Goal: Information Seeking & Learning: Learn about a topic

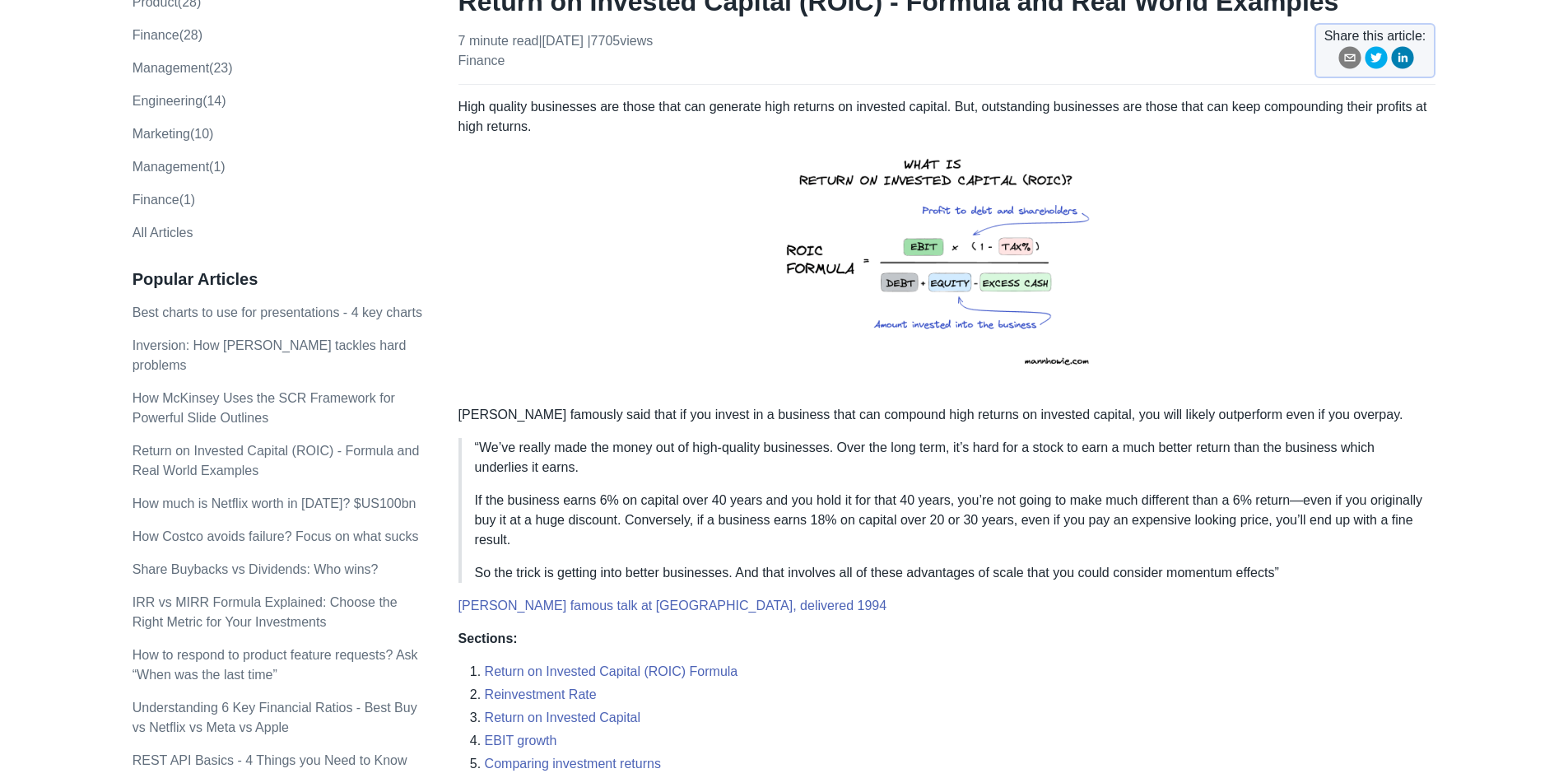
scroll to position [165, 0]
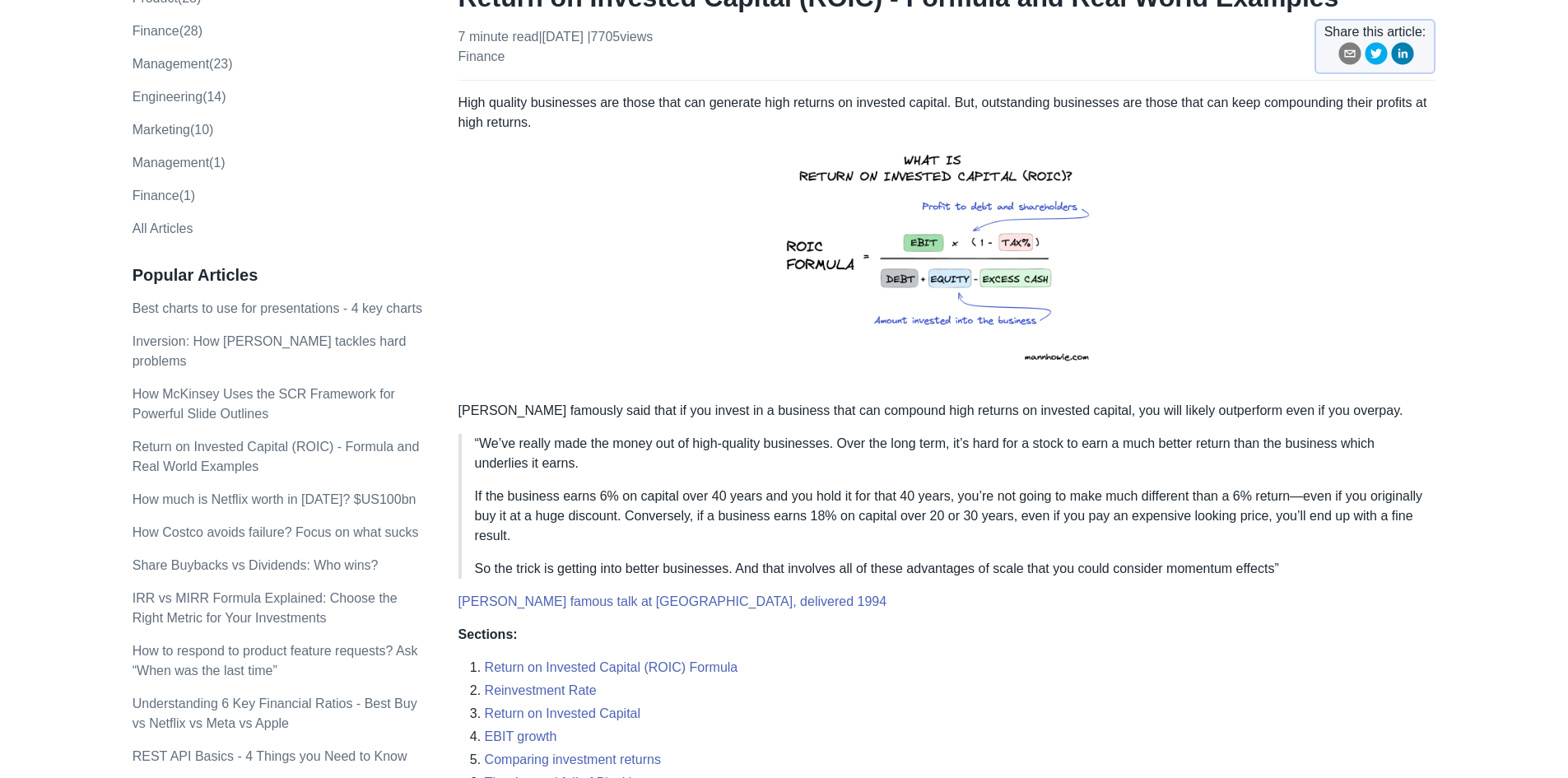
click at [715, 444] on p "“We’ve really made the money out of high-quality businesses. Over the long term…" at bounding box center [949, 453] width 949 height 39
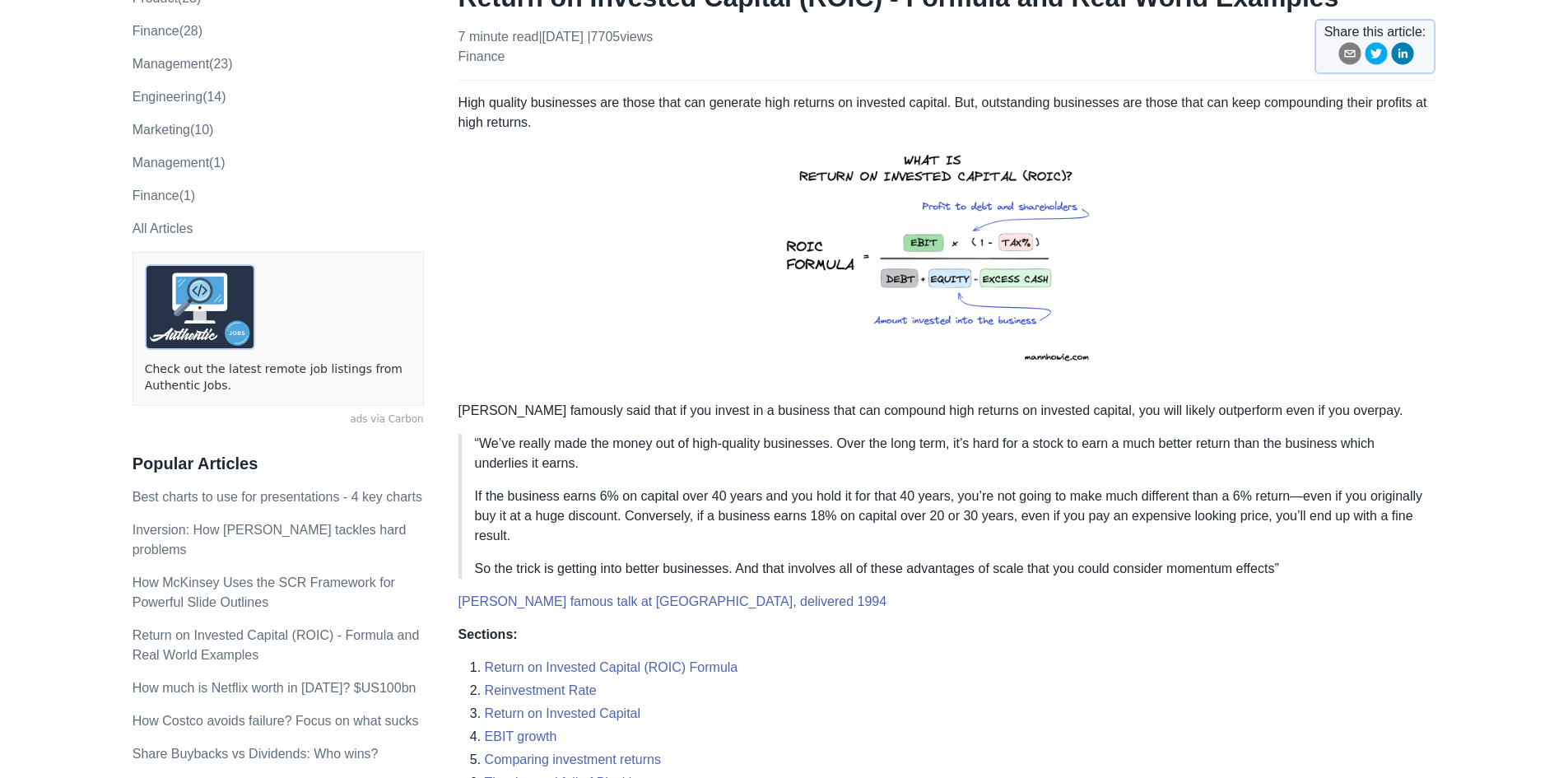
click at [708, 444] on p "“We’ve really made the money out of high-quality businesses. Over the long term…" at bounding box center [949, 453] width 949 height 39
drag, startPoint x: 708, startPoint y: 444, endPoint x: 681, endPoint y: 449, distance: 27.5
click at [681, 449] on p "“We’ve really made the money out of high-quality businesses. Over the long term…" at bounding box center [949, 453] width 949 height 39
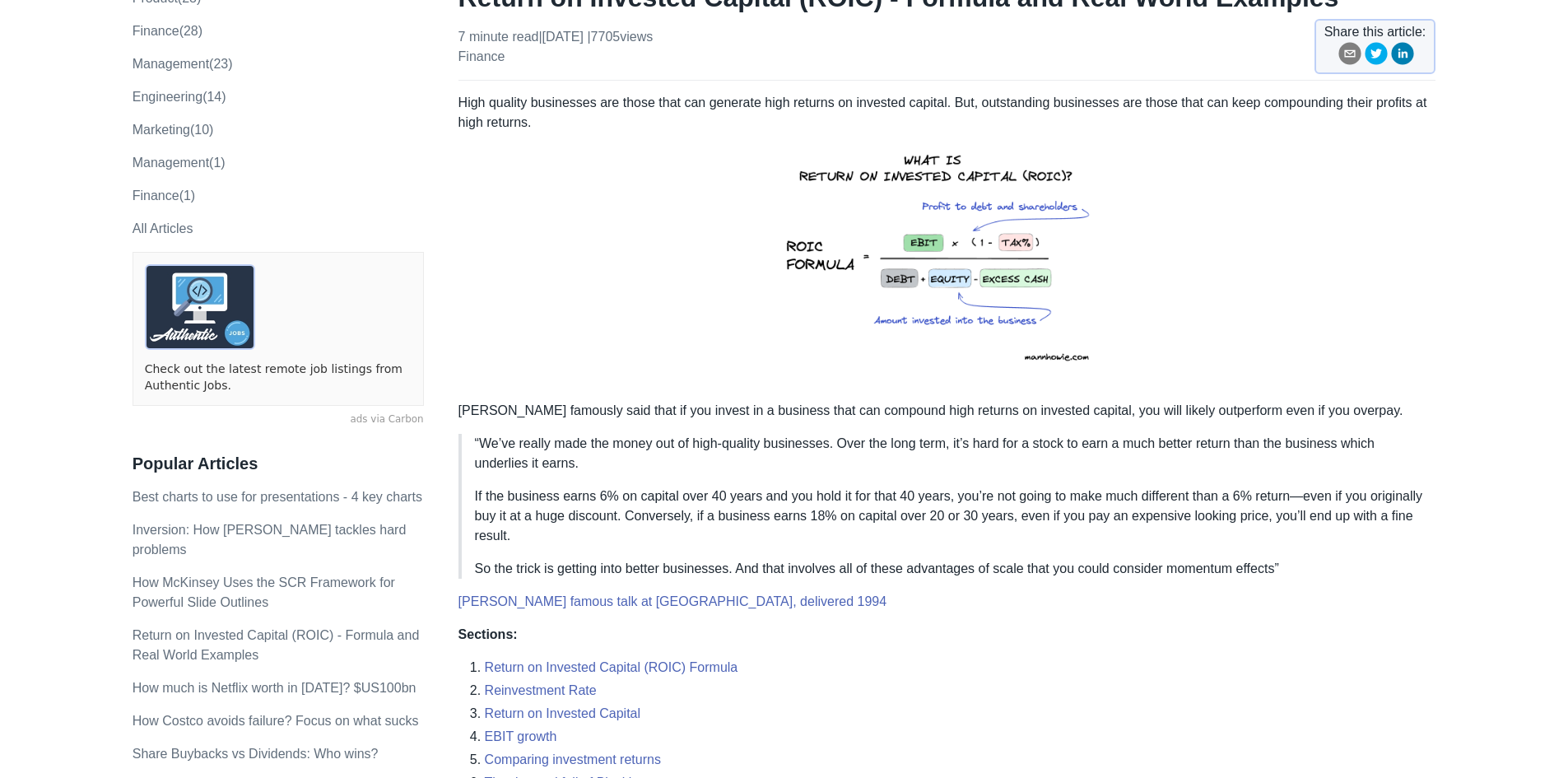
drag, startPoint x: 681, startPoint y: 449, endPoint x: 644, endPoint y: 444, distance: 37.3
click at [644, 444] on p "“We’ve really made the money out of high-quality businesses. Over the long term…" at bounding box center [949, 453] width 949 height 39
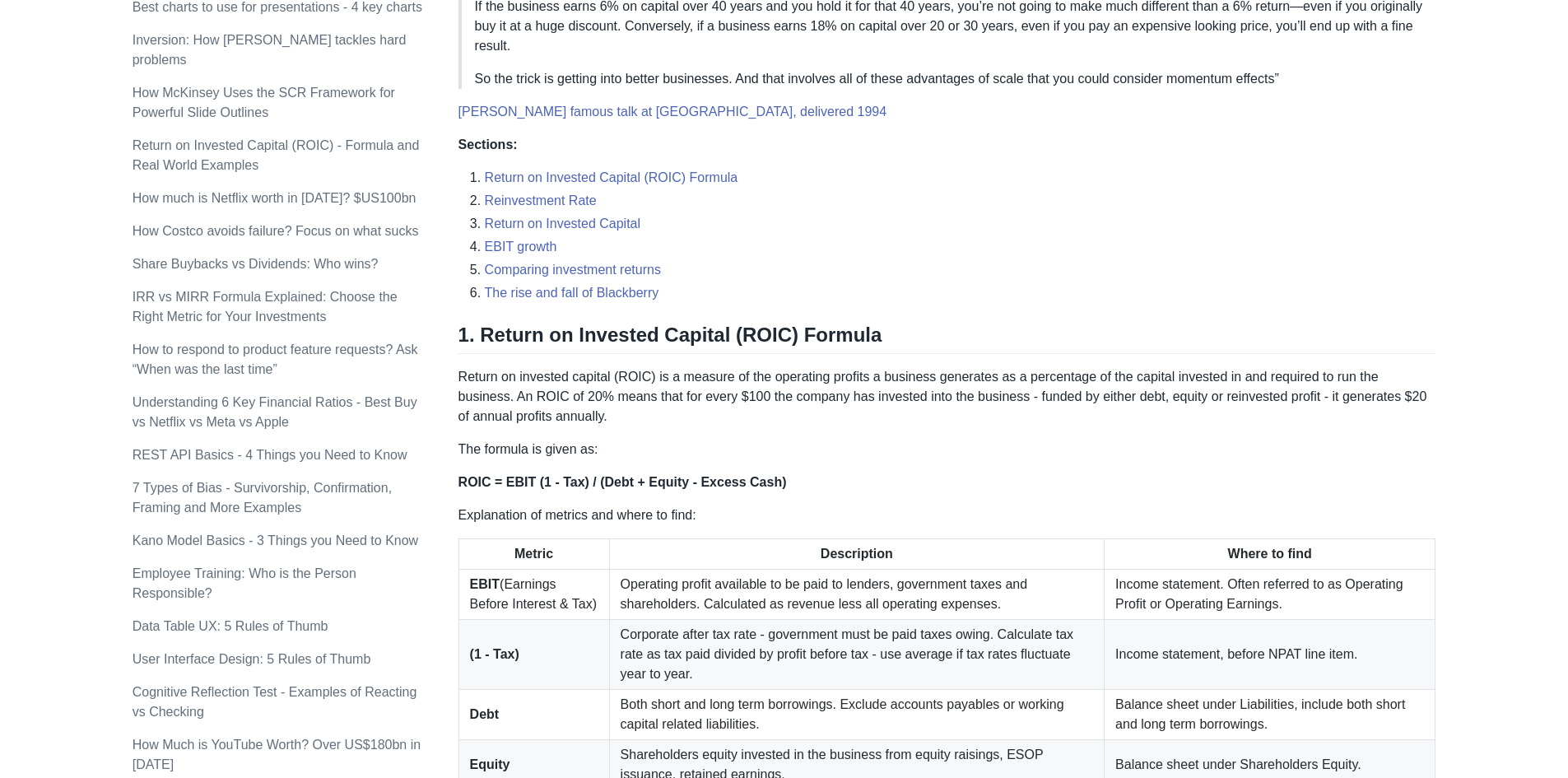
scroll to position [740, 0]
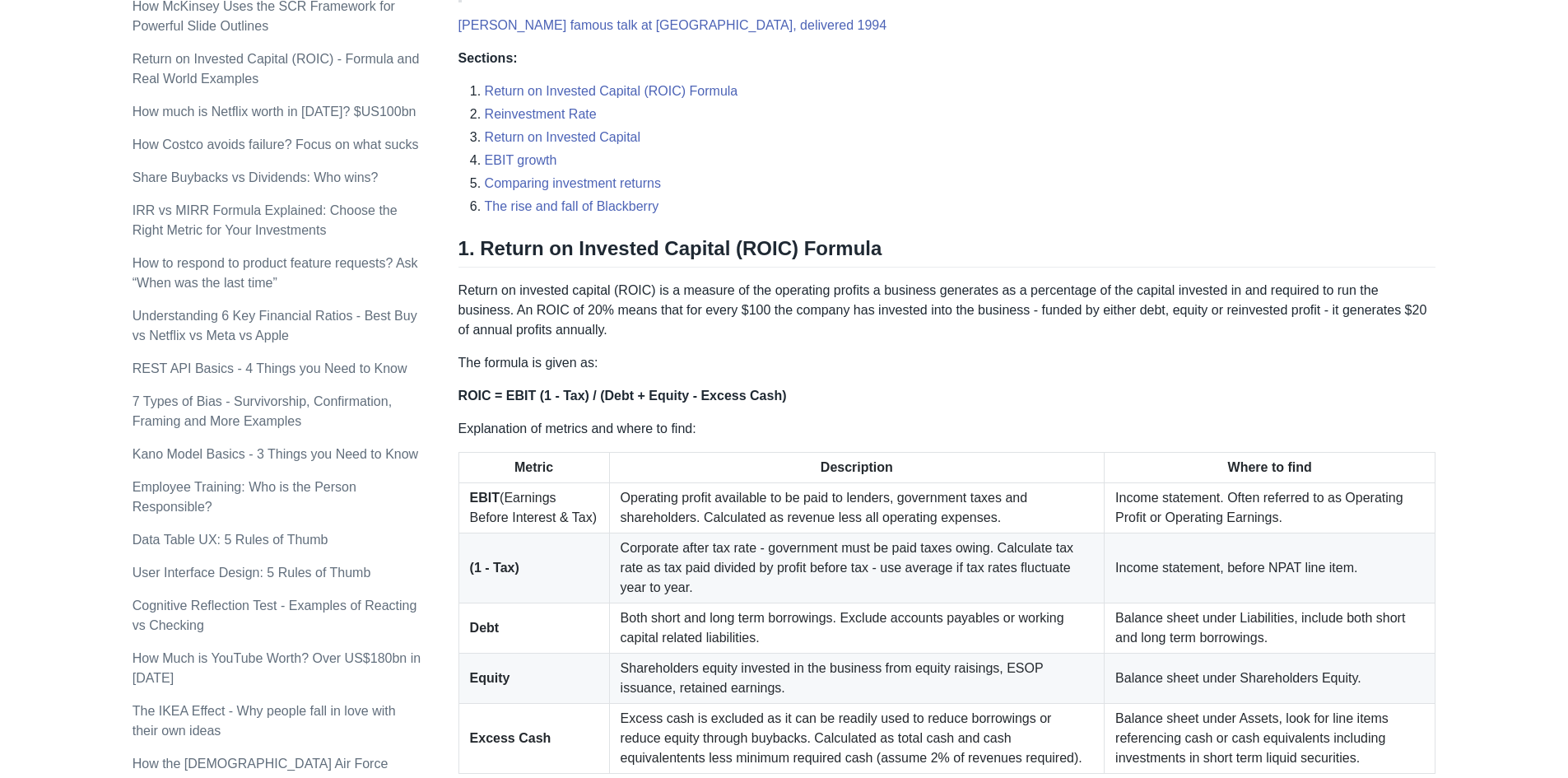
click at [893, 315] on p "Return on invested capital (ROIC) is a measure of the operating profits a busin…" at bounding box center [948, 310] width 978 height 60
drag, startPoint x: 893, startPoint y: 315, endPoint x: 870, endPoint y: 308, distance: 24.0
click at [870, 308] on p "Return on invested capital (ROIC) is a measure of the operating profits a busin…" at bounding box center [948, 310] width 978 height 60
click at [978, 311] on p "Return on invested capital (ROIC) is a measure of the operating profits a busin…" at bounding box center [948, 310] width 978 height 60
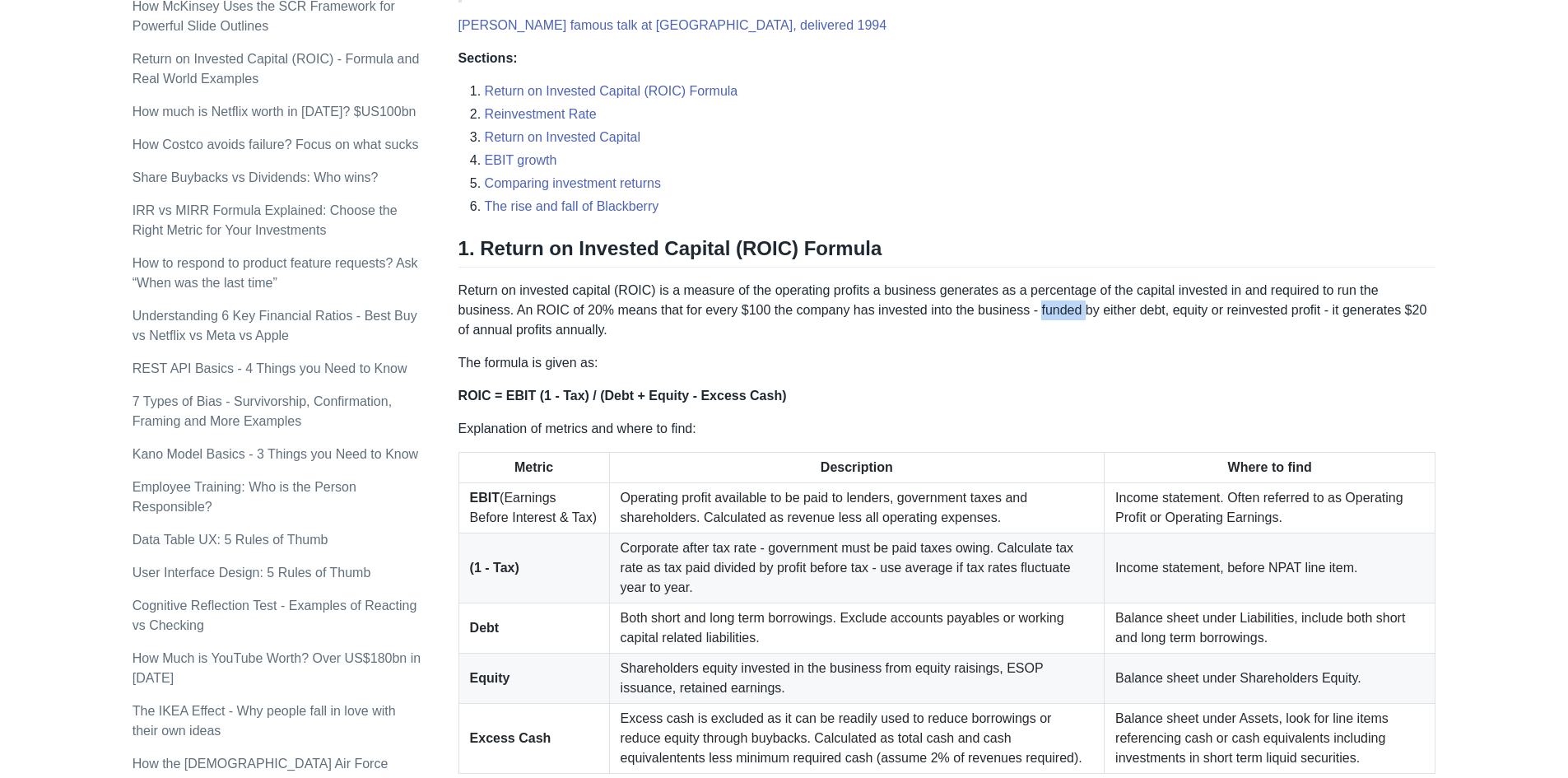
click at [978, 311] on p "Return on invested capital (ROIC) is a measure of the operating profits a busin…" at bounding box center [948, 310] width 978 height 60
drag, startPoint x: 978, startPoint y: 311, endPoint x: 929, endPoint y: 307, distance: 49.2
click at [929, 307] on p "Return on invested capital (ROIC) is a measure of the operating profits a busin…" at bounding box center [948, 310] width 978 height 60
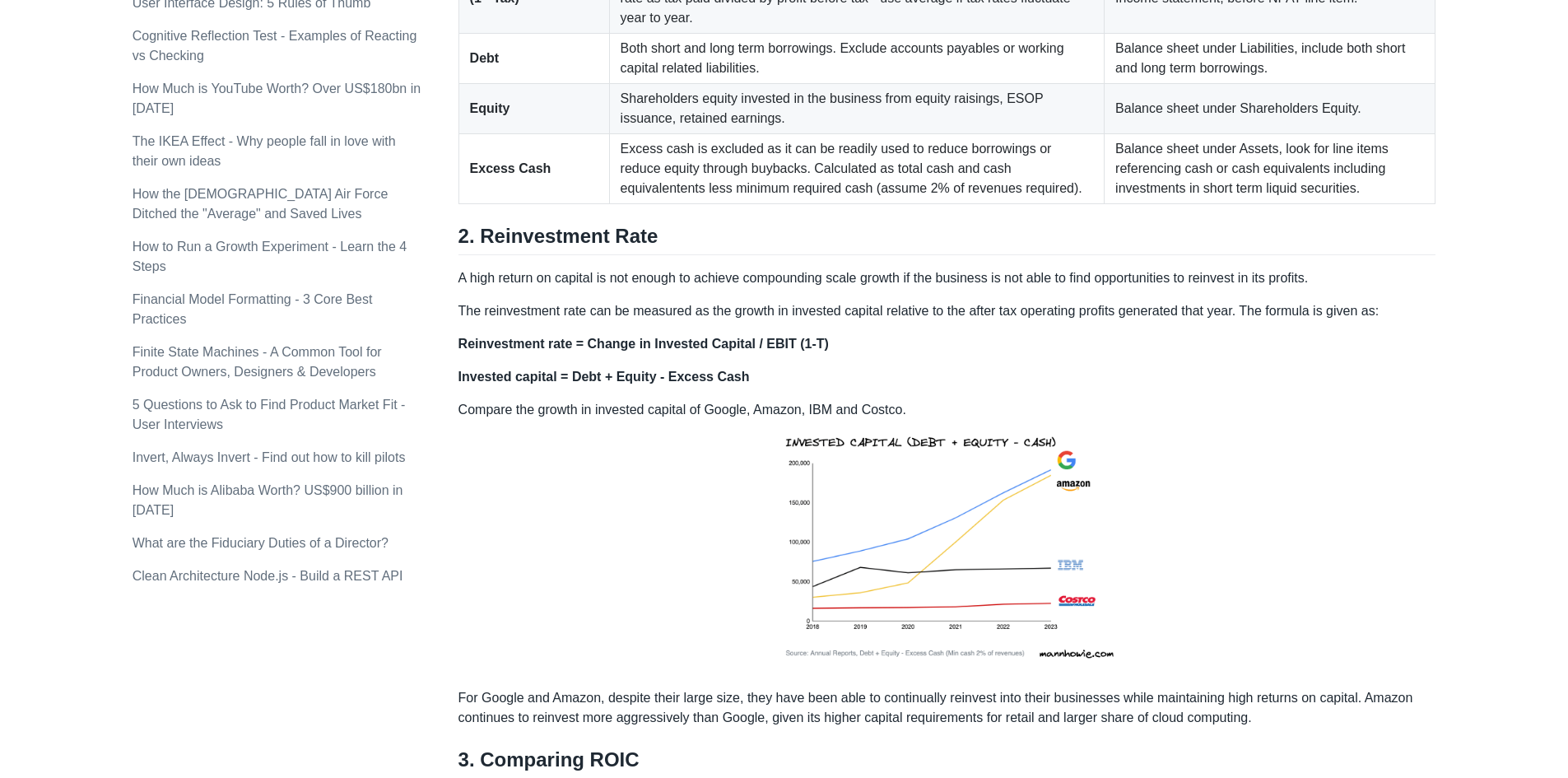
scroll to position [1317, 0]
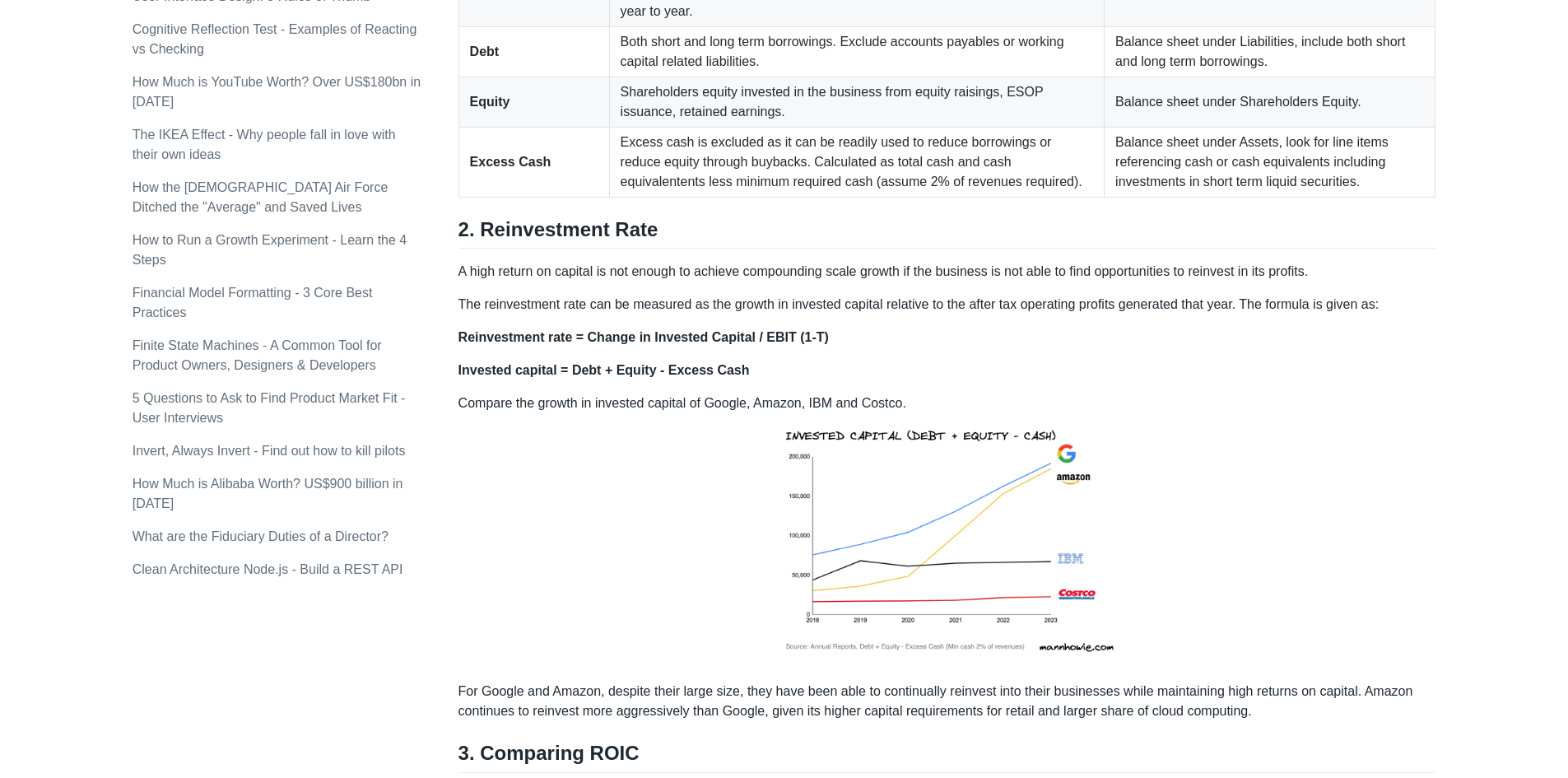
click at [862, 282] on p "A high return on capital is not enough to achieve compounding scale growth if t…" at bounding box center [948, 271] width 978 height 20
click at [850, 282] on p "A high return on capital is not enough to achieve compounding scale growth if t…" at bounding box center [948, 271] width 978 height 20
drag, startPoint x: 850, startPoint y: 287, endPoint x: 827, endPoint y: 279, distance: 24.4
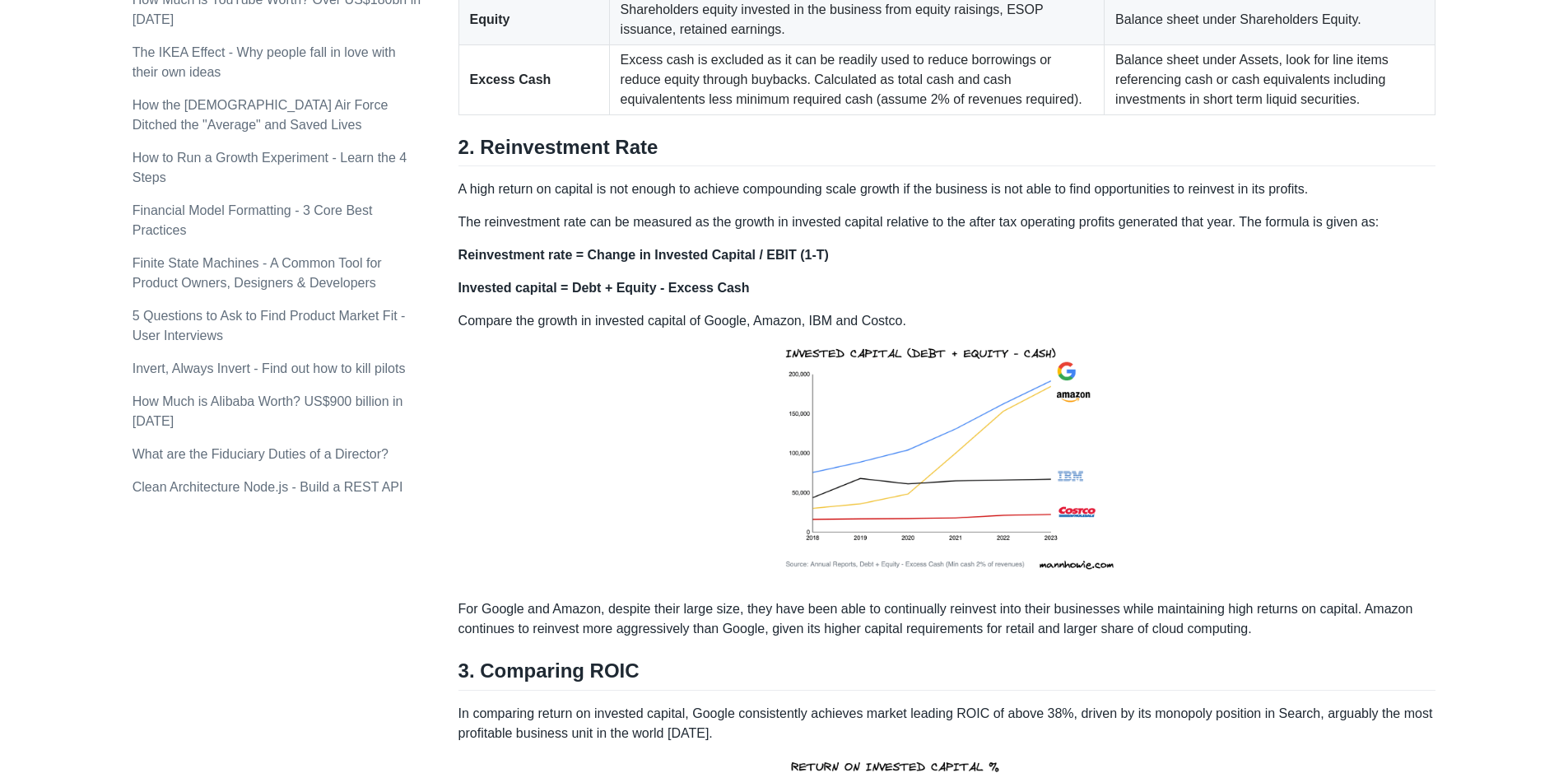
click at [823, 232] on p "The reinvestment rate can be measured as the growth in invested capital relativ…" at bounding box center [948, 222] width 978 height 20
drag, startPoint x: 823, startPoint y: 248, endPoint x: 781, endPoint y: 242, distance: 42.4
click at [781, 232] on p "The reinvestment rate can be measured as the growth in invested capital relativ…" at bounding box center [948, 222] width 978 height 20
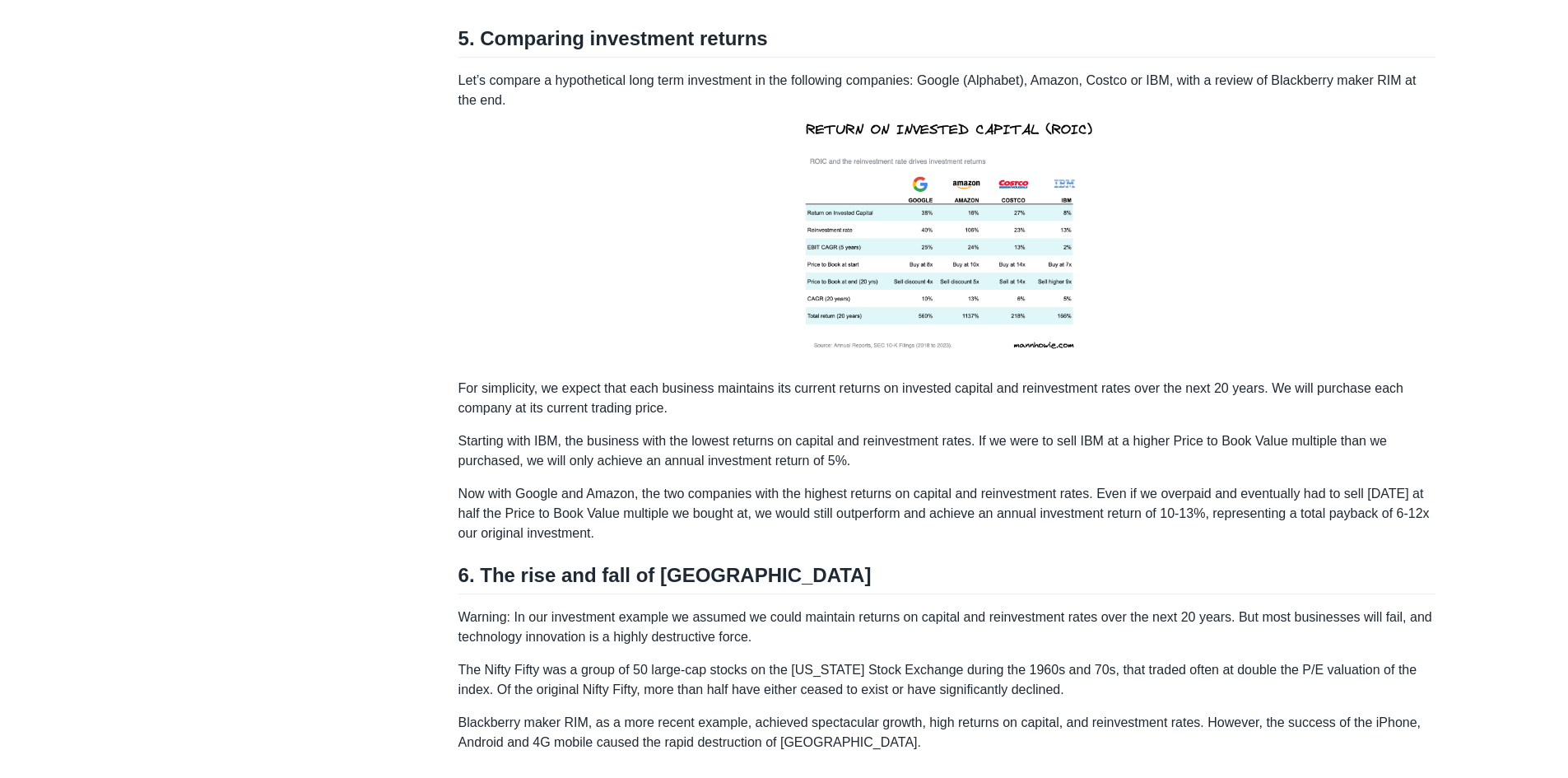
scroll to position [2963, 0]
click at [974, 451] on p "Starting with IBM, the business with the lowest returns on capital and reinvest…" at bounding box center [948, 448] width 978 height 39
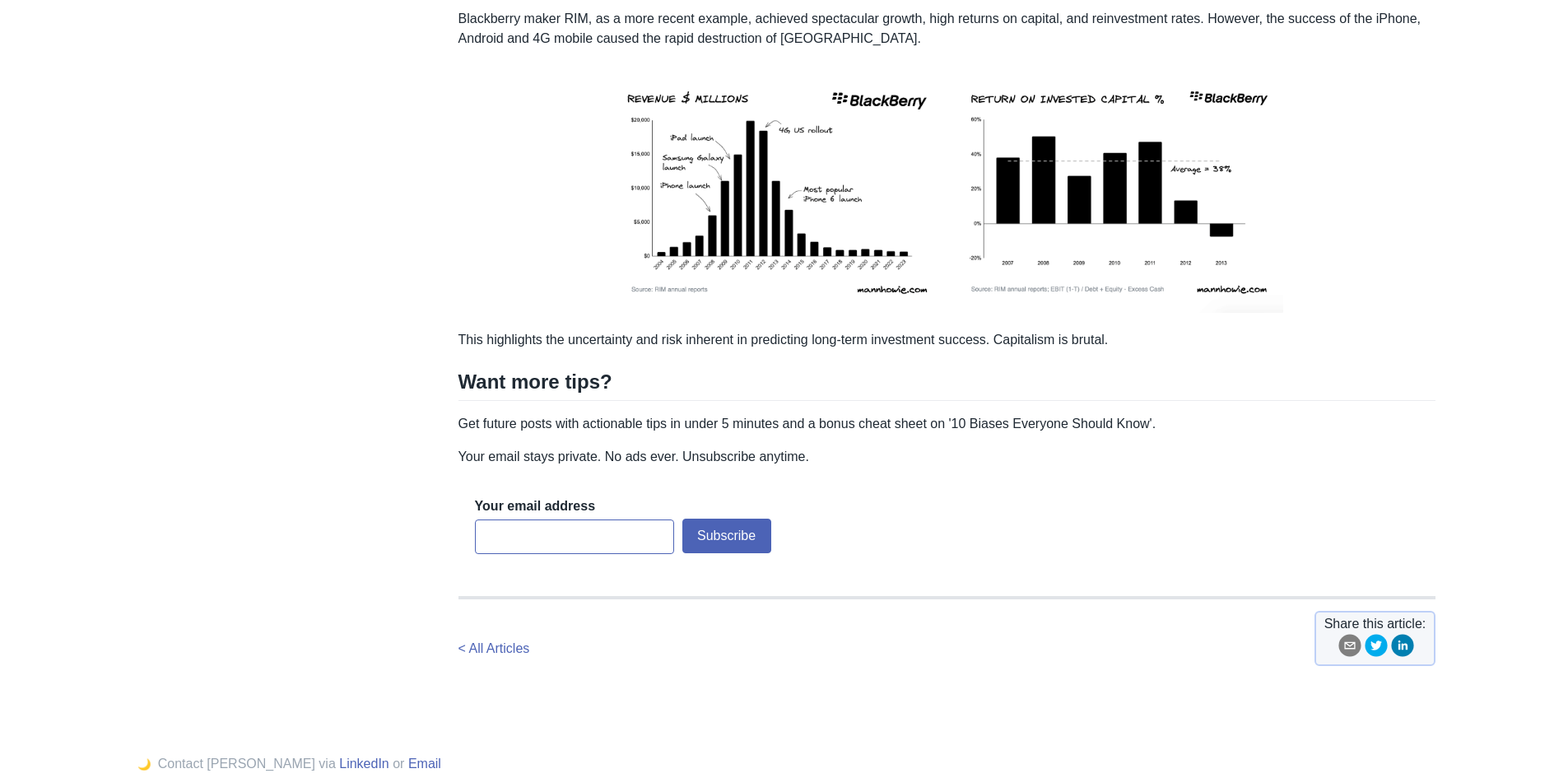
scroll to position [3765, 0]
